Goal: Task Accomplishment & Management: Manage account settings

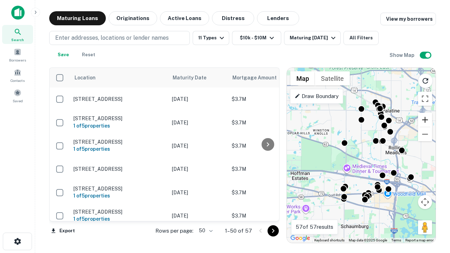
click at [425, 120] on button "Zoom in" at bounding box center [425, 120] width 14 height 14
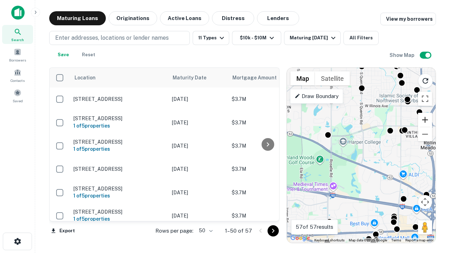
click at [425, 120] on button "Zoom in" at bounding box center [425, 120] width 14 height 14
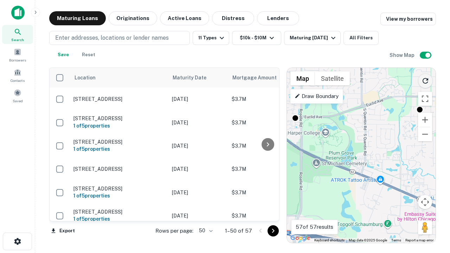
click at [426, 80] on icon "Reload search area" at bounding box center [426, 81] width 8 height 8
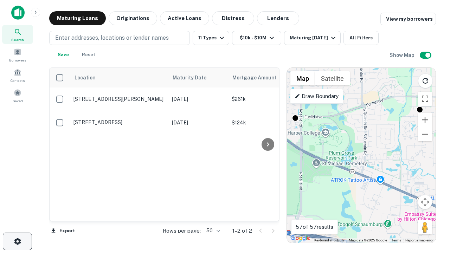
click at [17, 242] on icon "button" at bounding box center [17, 242] width 8 height 8
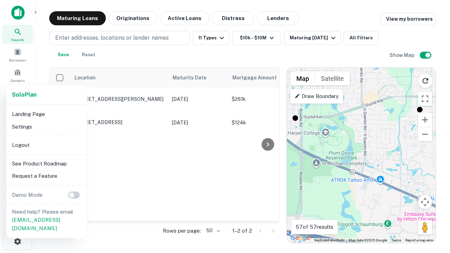
click at [46, 145] on li "Logout" at bounding box center [46, 145] width 75 height 13
